Goal: Navigation & Orientation: Find specific page/section

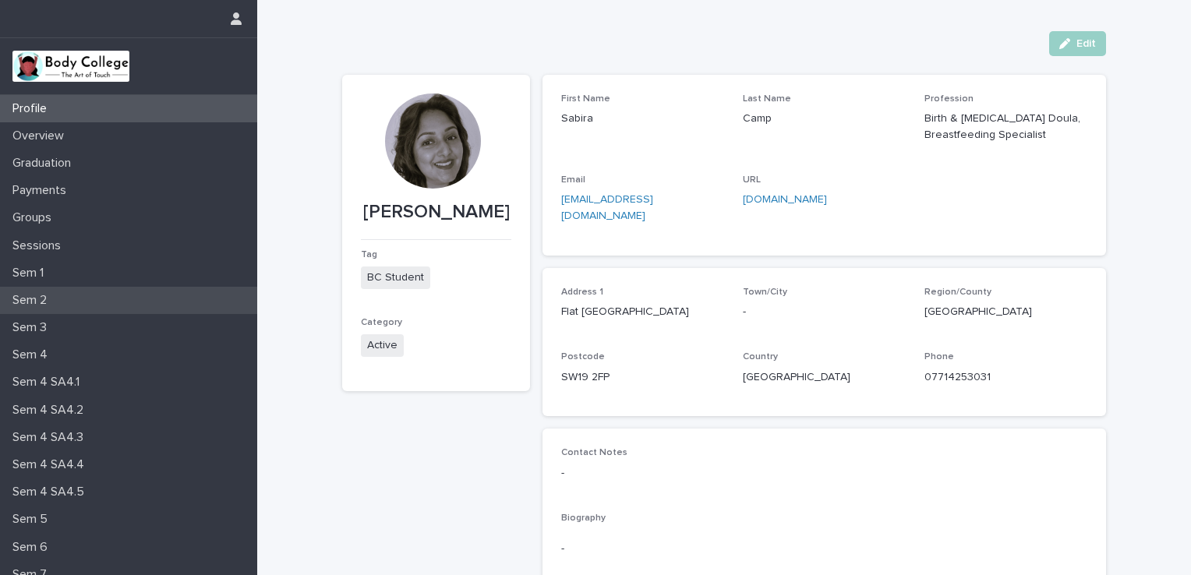
click at [17, 302] on p "Sem 2" at bounding box center [32, 300] width 53 height 15
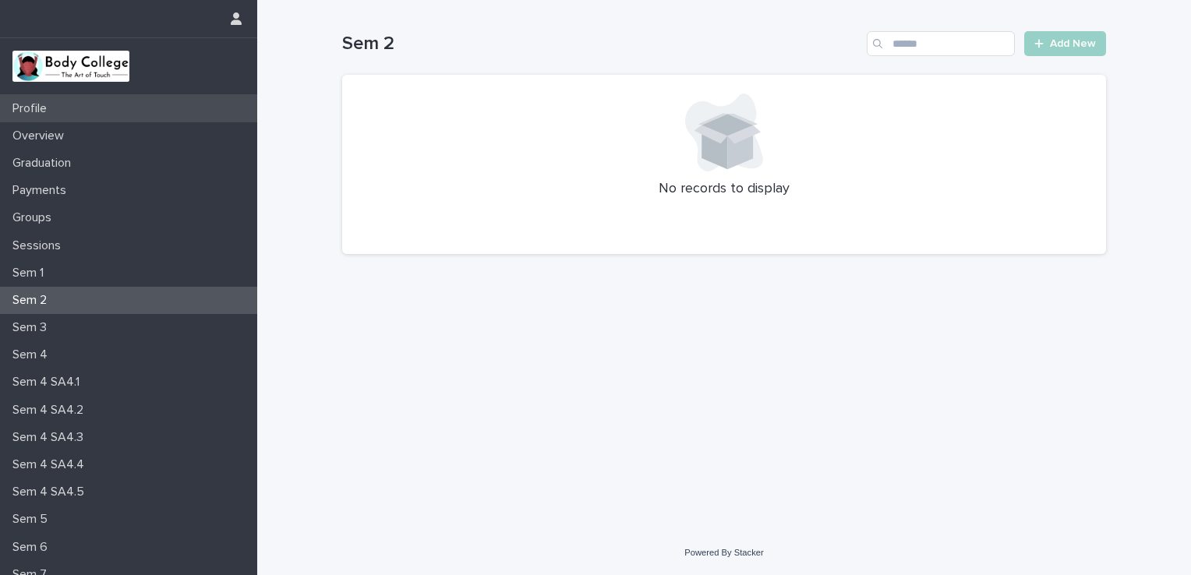
click at [72, 108] on div "Profile" at bounding box center [128, 108] width 257 height 27
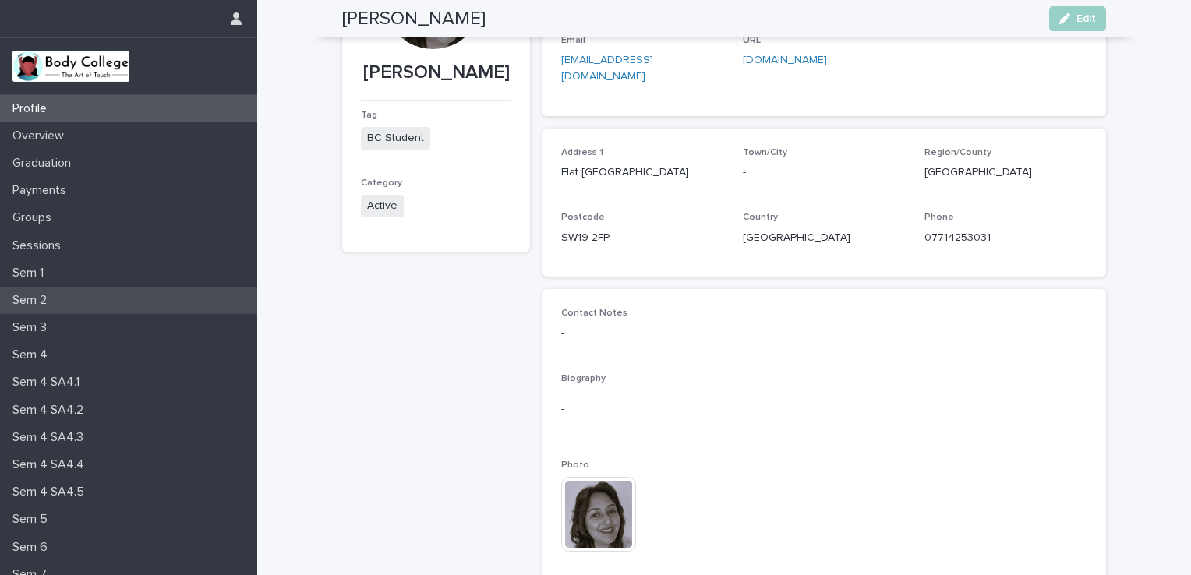
click at [59, 291] on div "Sem 2" at bounding box center [128, 300] width 257 height 27
